Goal: Task Accomplishment & Management: Complete application form

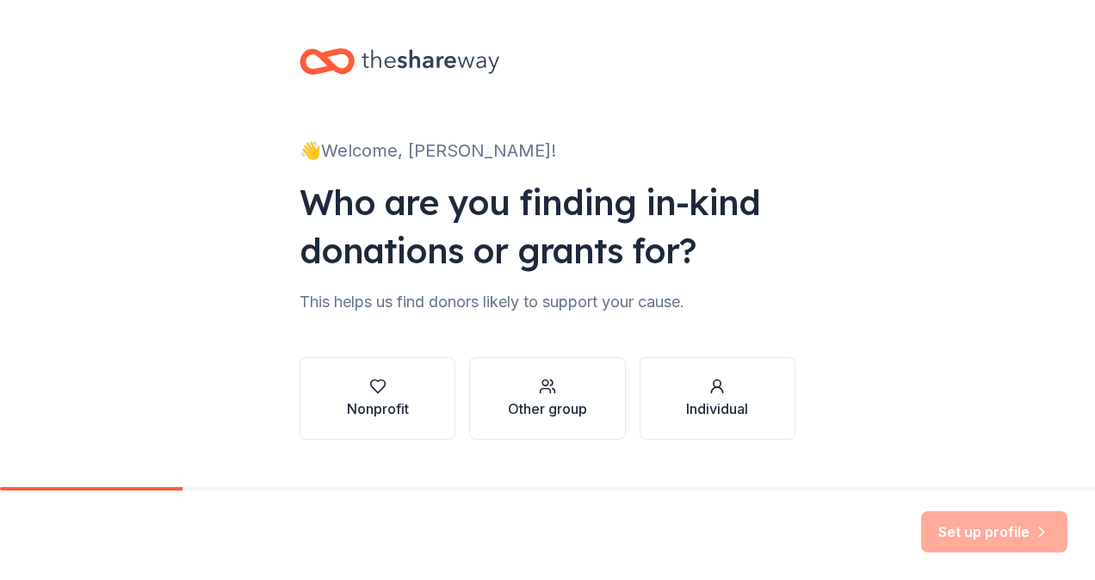
click at [417, 350] on div "Nonprofit Other group Individual" at bounding box center [548, 385] width 496 height 110
click at [377, 367] on button "Nonprofit" at bounding box center [378, 398] width 156 height 83
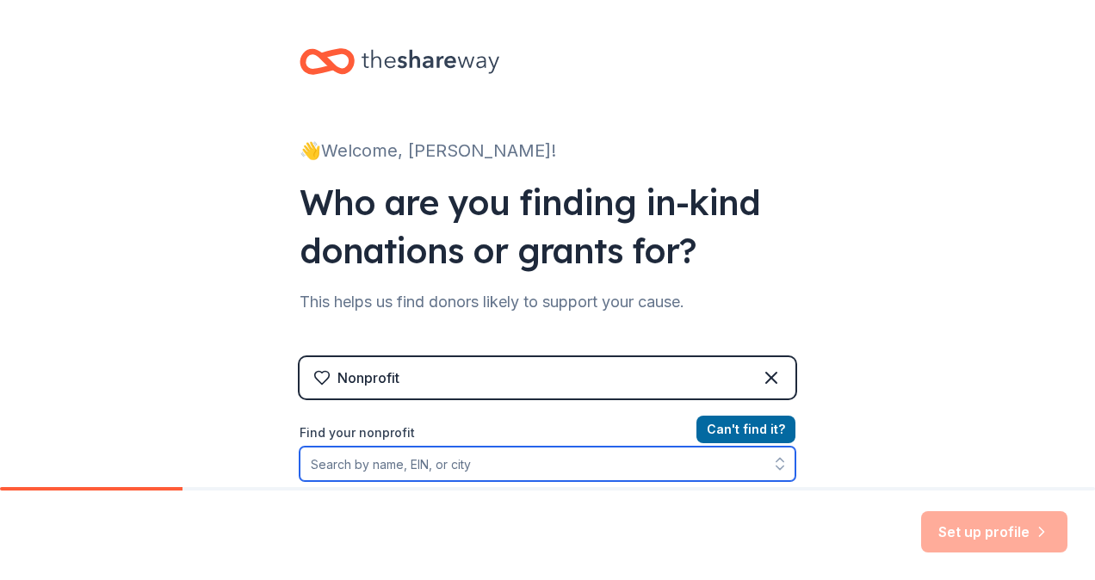
click at [542, 477] on input "Find your nonprofit" at bounding box center [548, 464] width 496 height 34
click at [537, 473] on input "Find your nonprofit" at bounding box center [548, 464] width 496 height 34
type input "Bethlehem"
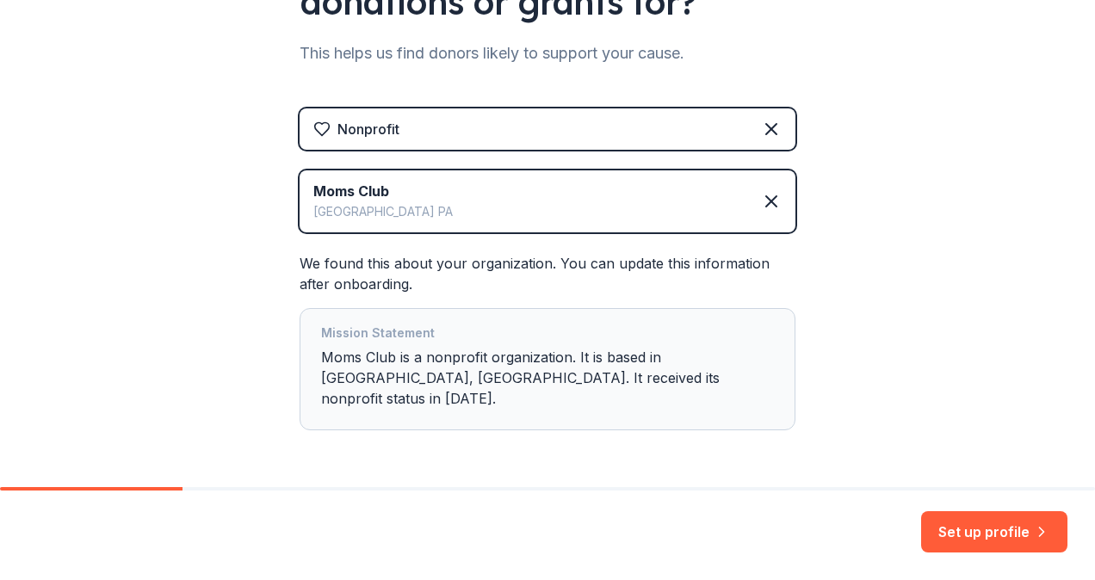
scroll to position [288, 0]
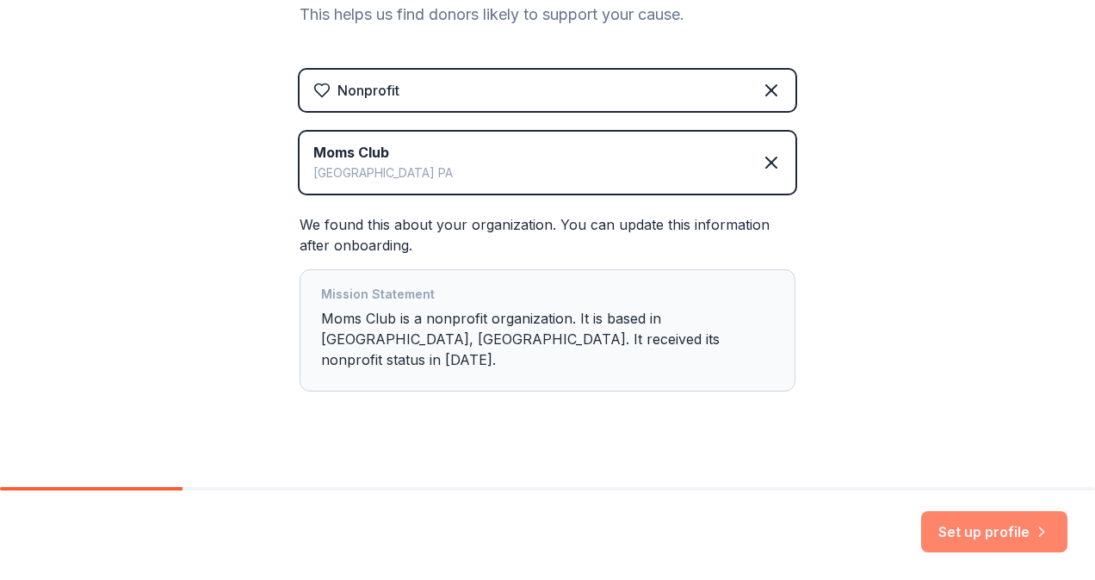
click at [1019, 544] on button "Set up profile" at bounding box center [994, 531] width 146 height 41
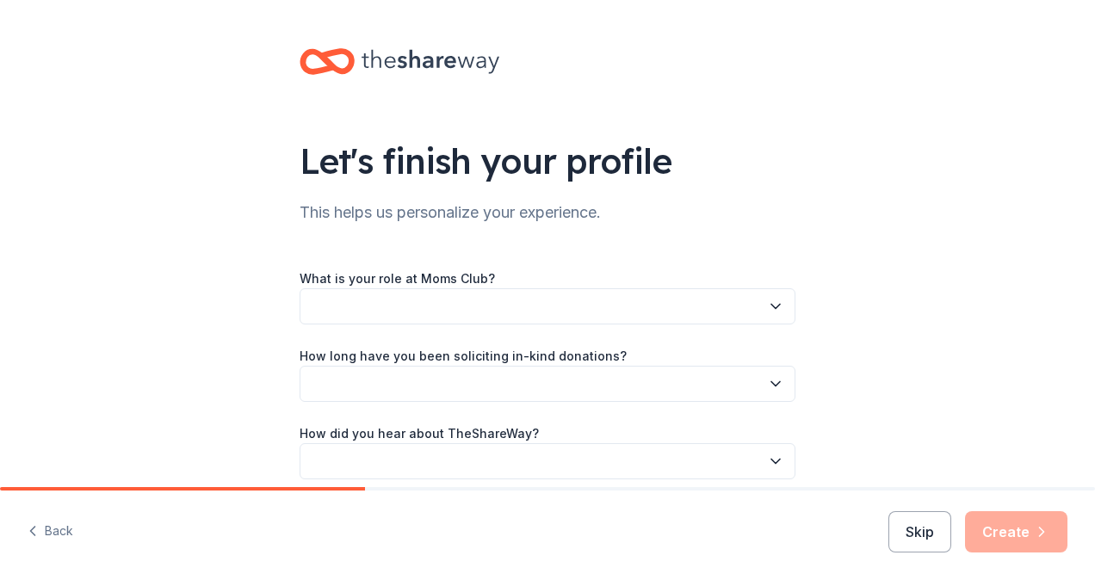
click at [655, 305] on button "button" at bounding box center [548, 306] width 496 height 36
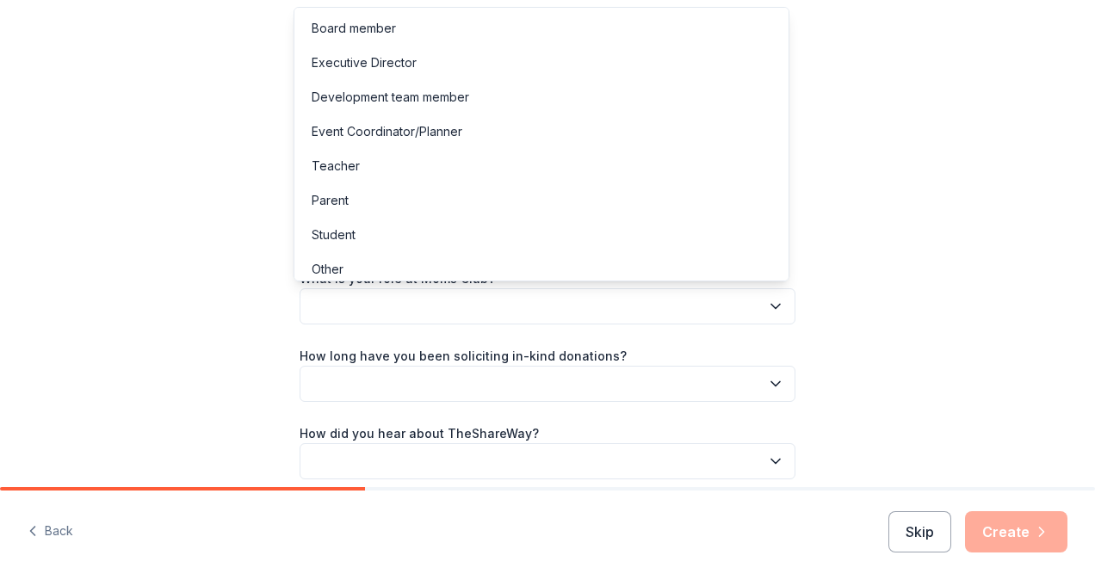
click at [975, 261] on div "Let's finish your profile This helps us personalize your experience. What is yo…" at bounding box center [547, 281] width 1095 height 562
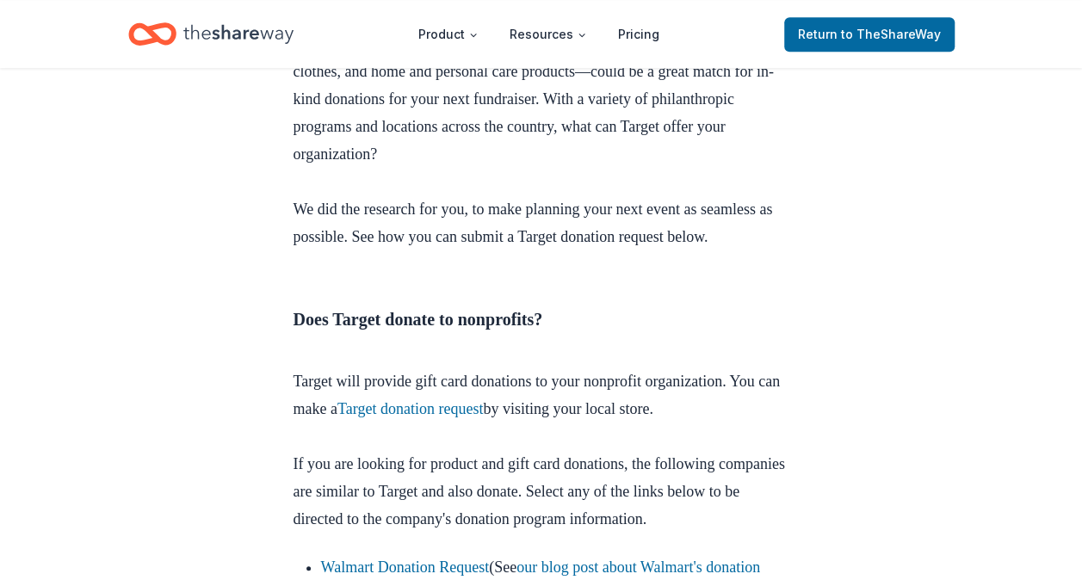
scroll to position [567, 0]
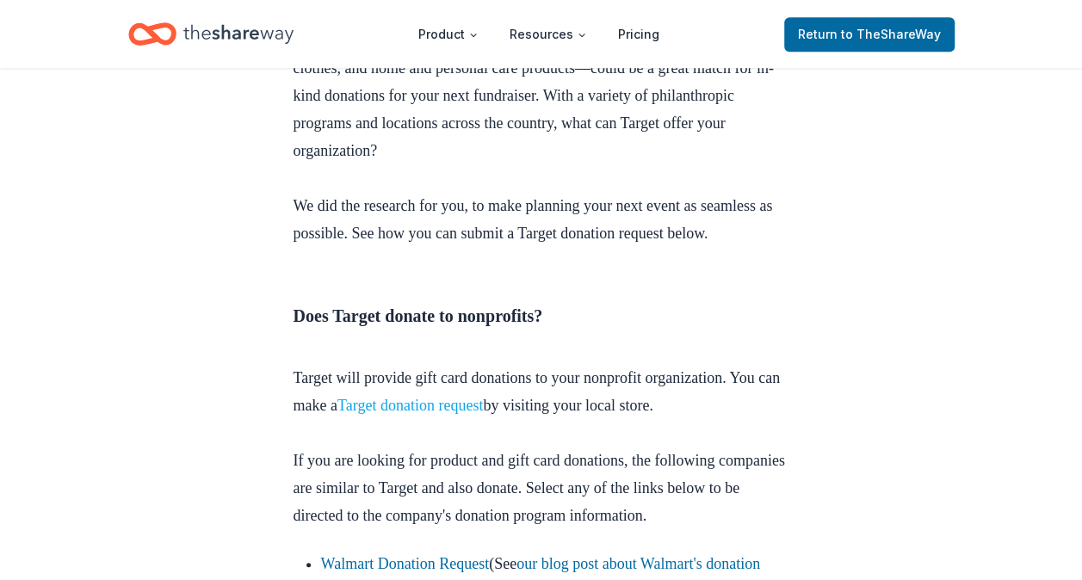
click at [467, 414] on link "Target donation request" at bounding box center [411, 405] width 146 height 17
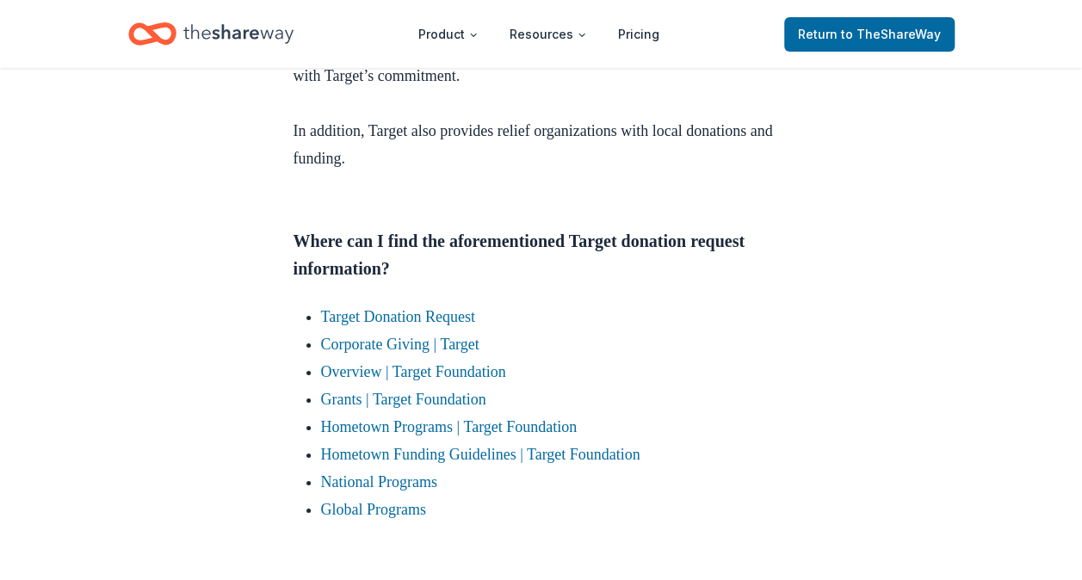
scroll to position [2934, 0]
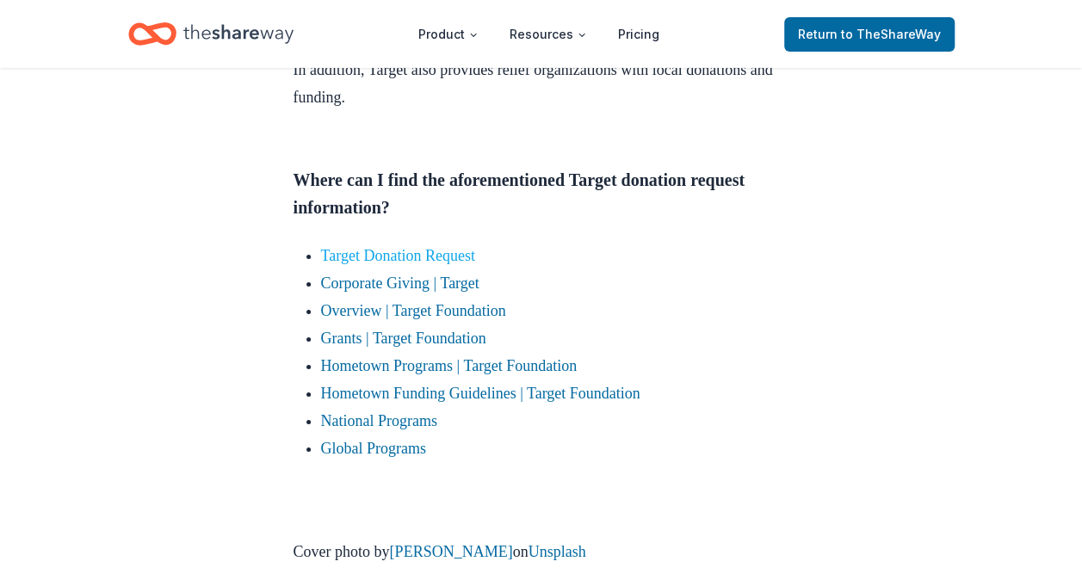
click at [387, 264] on link "Target Donation Request" at bounding box center [398, 255] width 154 height 17
